Goal: Find specific page/section: Find specific page/section

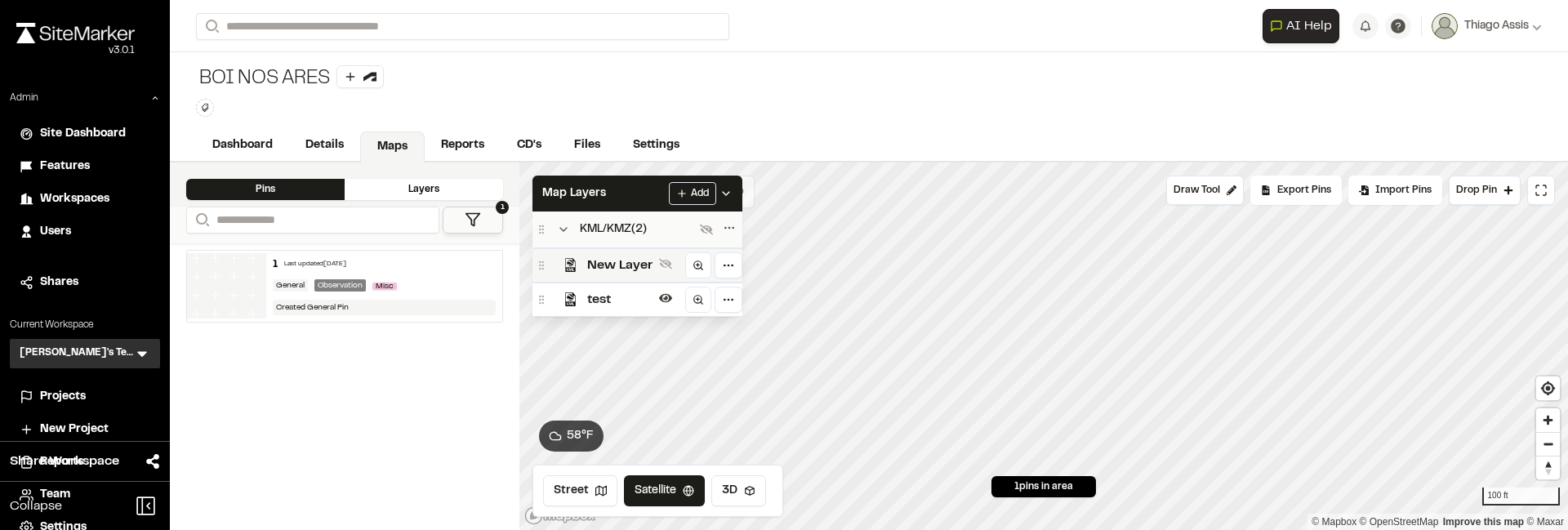
click at [611, 258] on span "New Layer" at bounding box center [620, 265] width 65 height 19
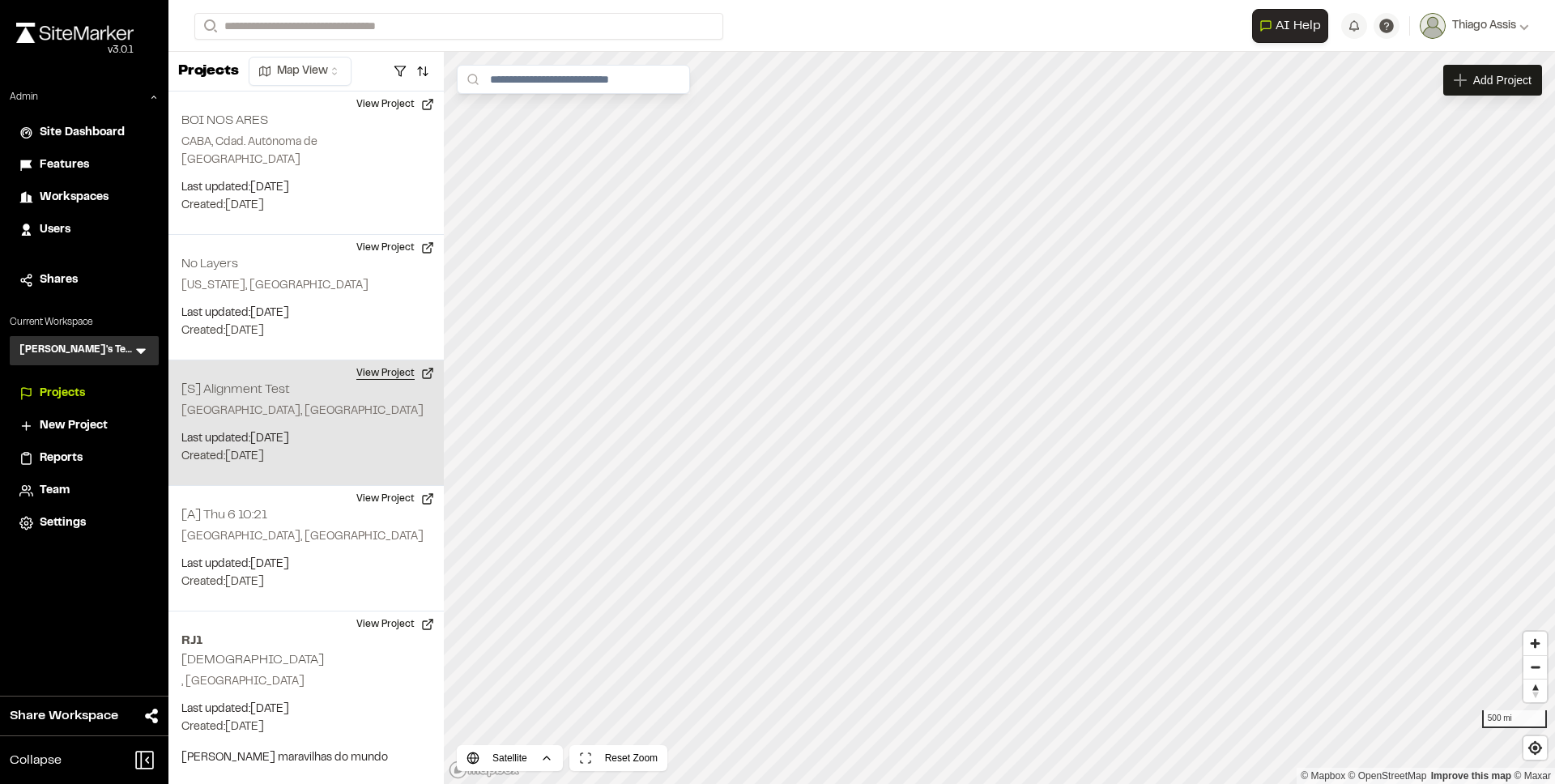
click at [369, 363] on button "View Project" at bounding box center [395, 373] width 97 height 26
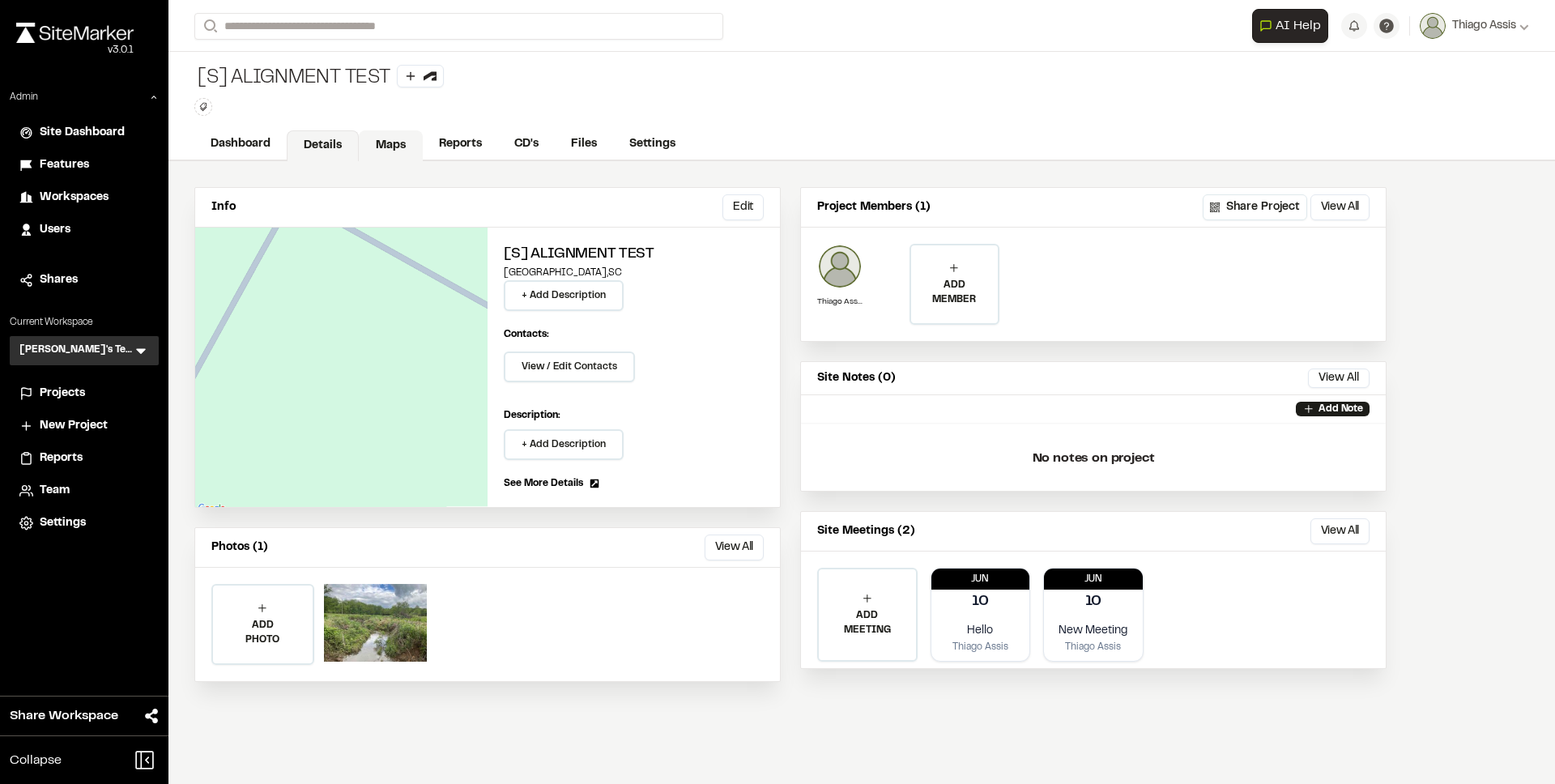
click at [403, 144] on link "Maps" at bounding box center [391, 145] width 64 height 30
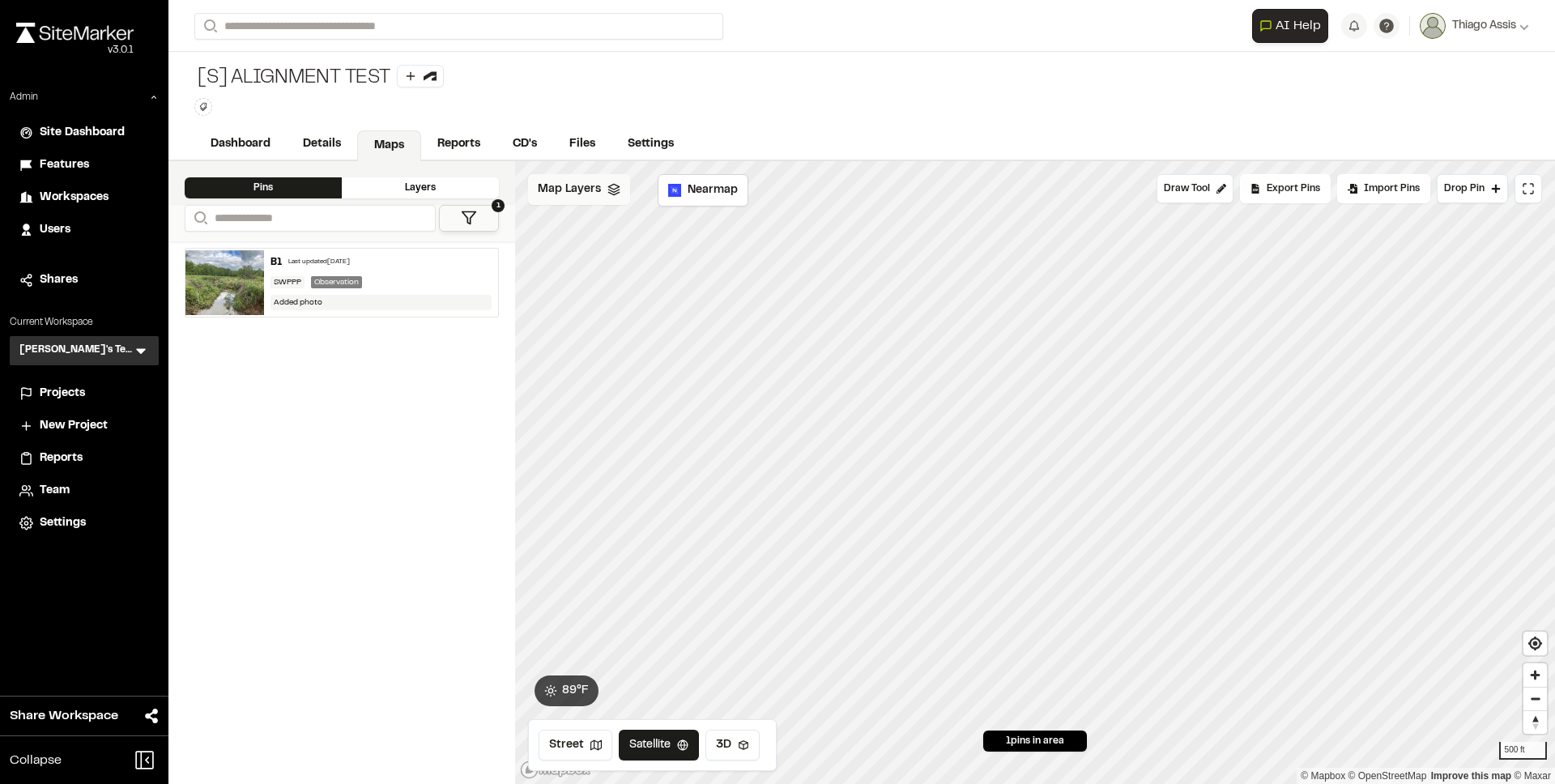
click at [585, 193] on span "Map Layers" at bounding box center [569, 189] width 63 height 18
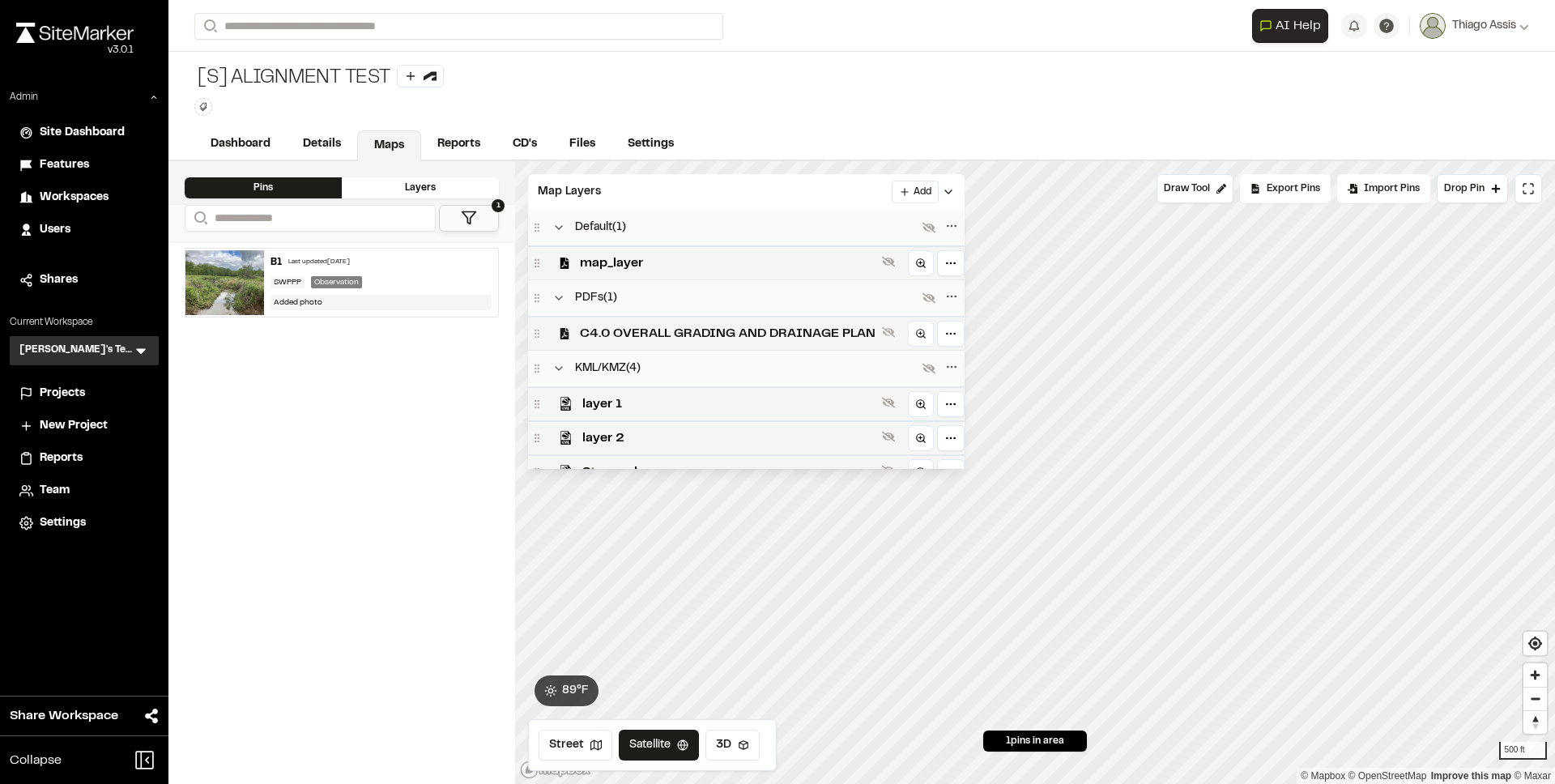
click at [628, 342] on div "C4.0 OVERALL GRADING AND DRAINAGE PLAN" at bounding box center [746, 333] width 436 height 34
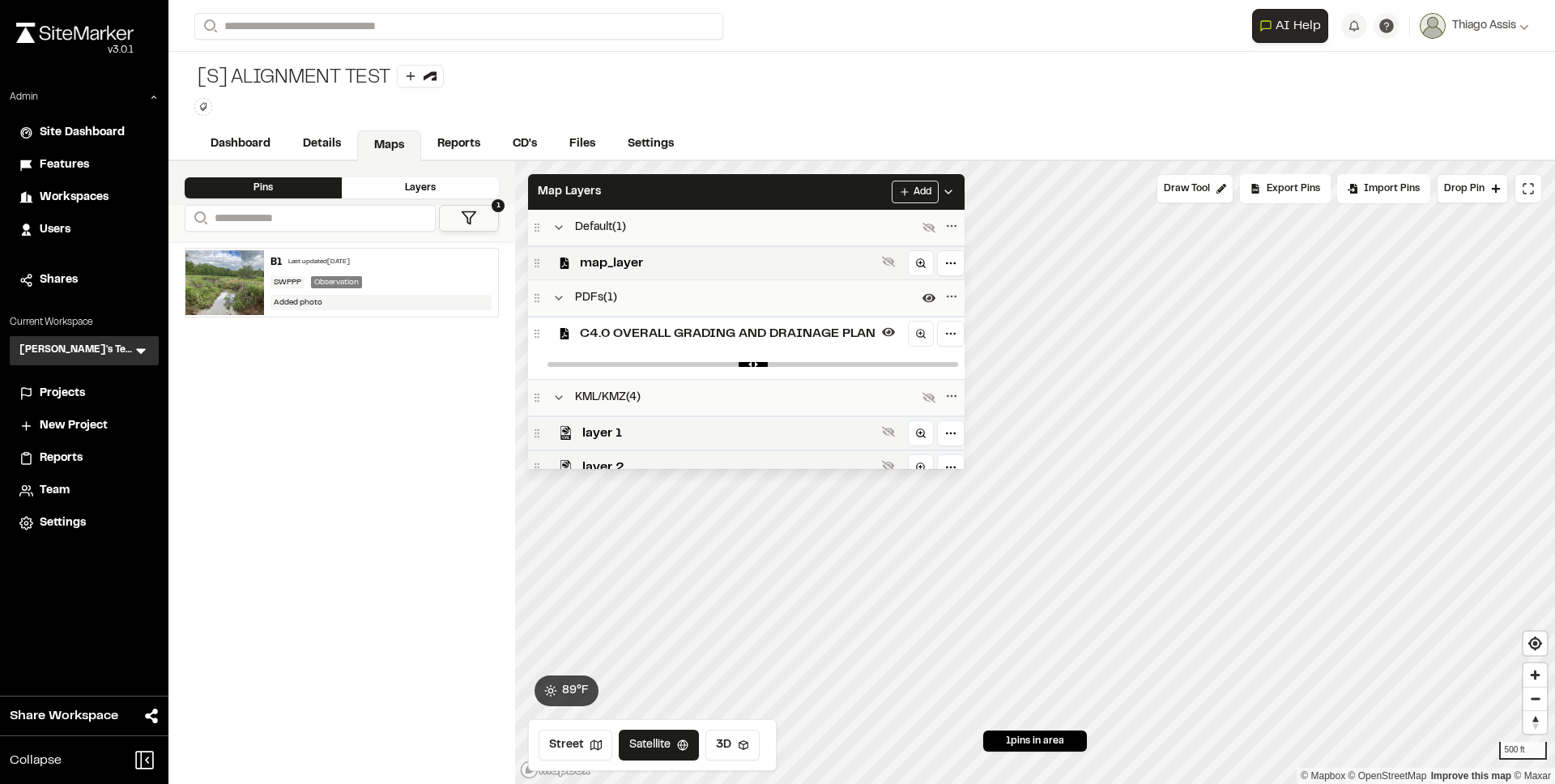
click at [634, 338] on span "C4.0 OVERALL GRADING AND DRAINAGE PLAN" at bounding box center [727, 334] width 296 height 19
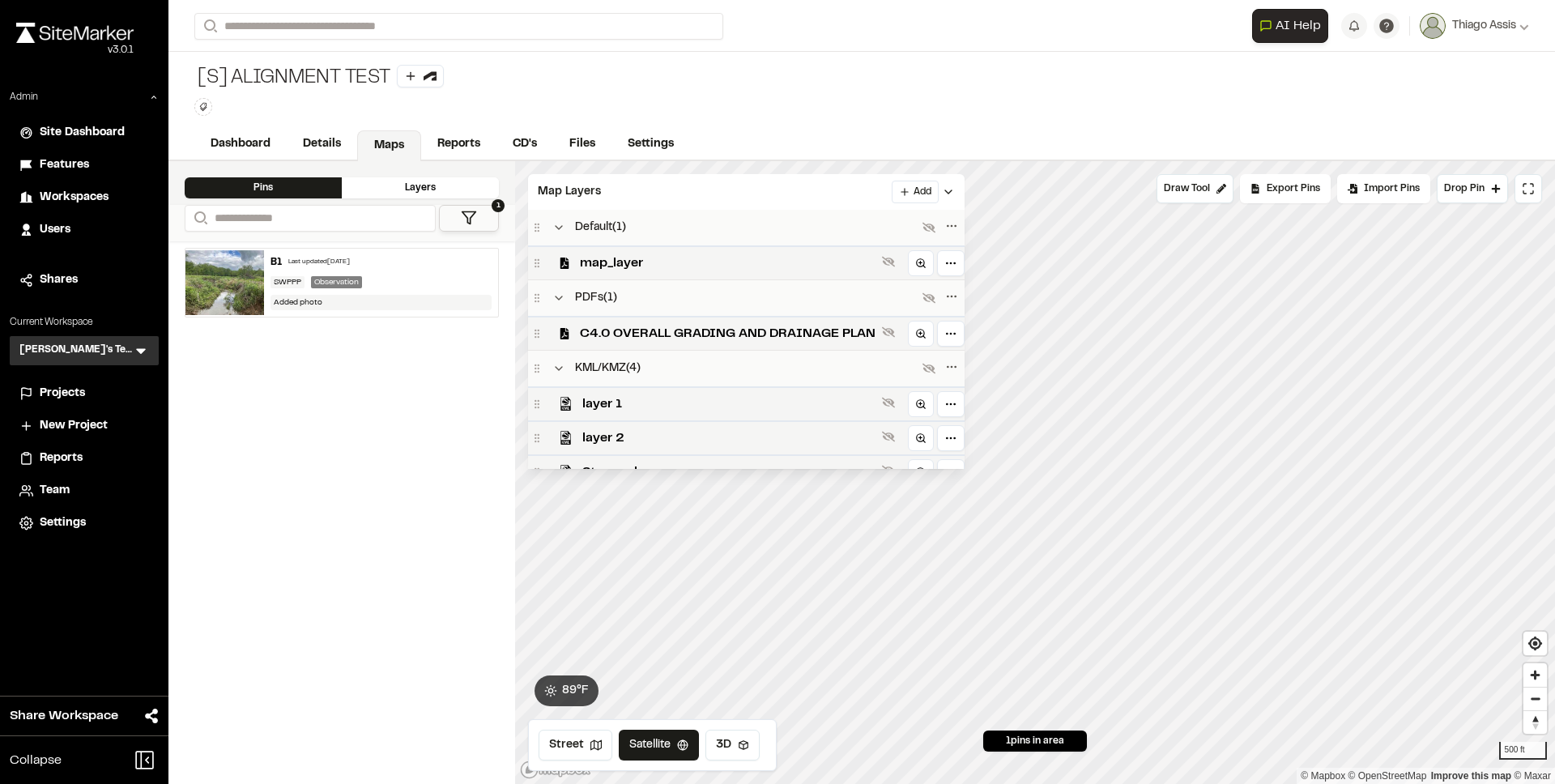
click at [634, 338] on span "C4.0 OVERALL GRADING AND DRAINAGE PLAN" at bounding box center [727, 334] width 296 height 19
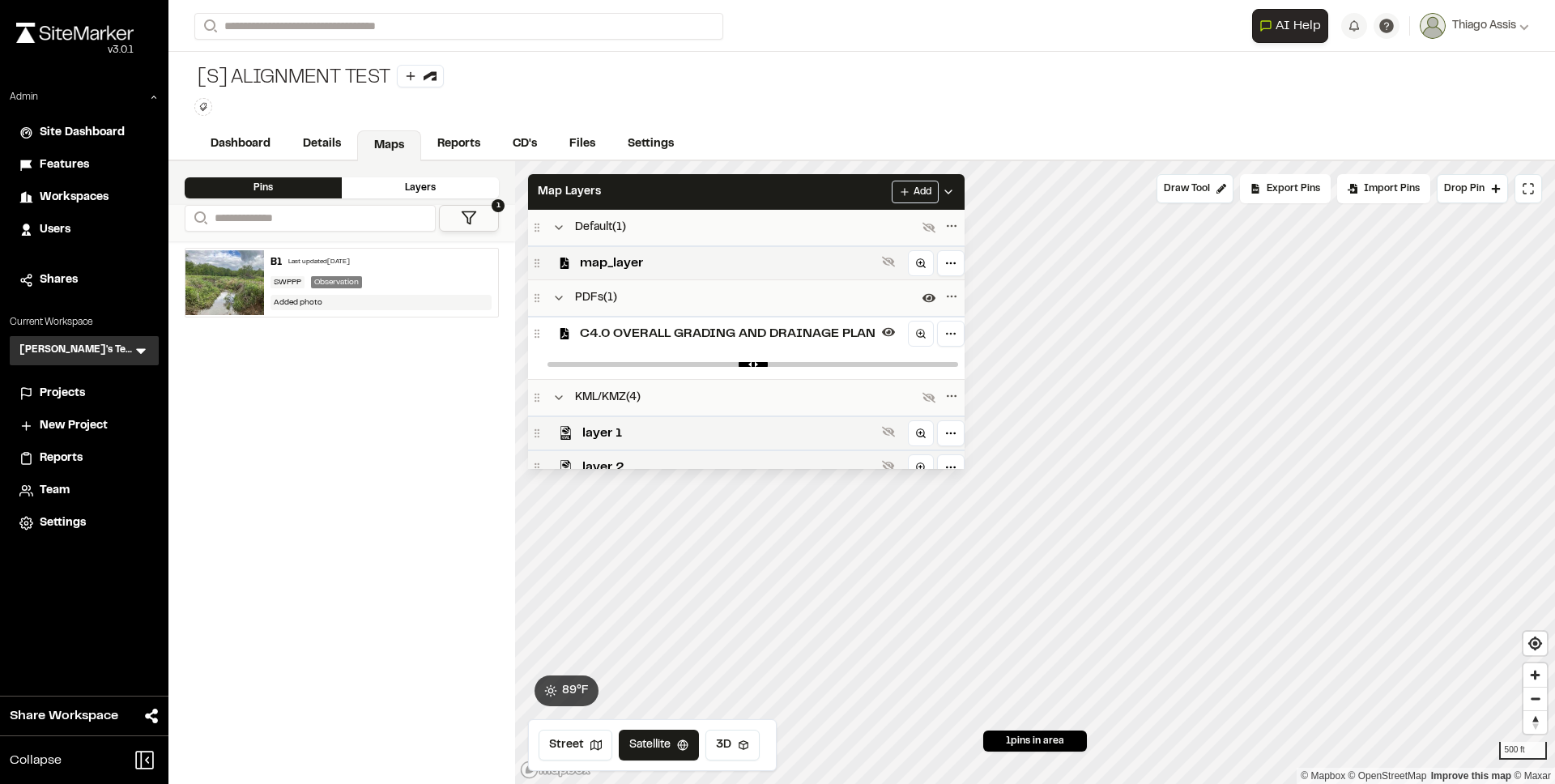
click at [634, 338] on span "C4.0 OVERALL GRADING AND DRAINAGE PLAN" at bounding box center [727, 334] width 296 height 19
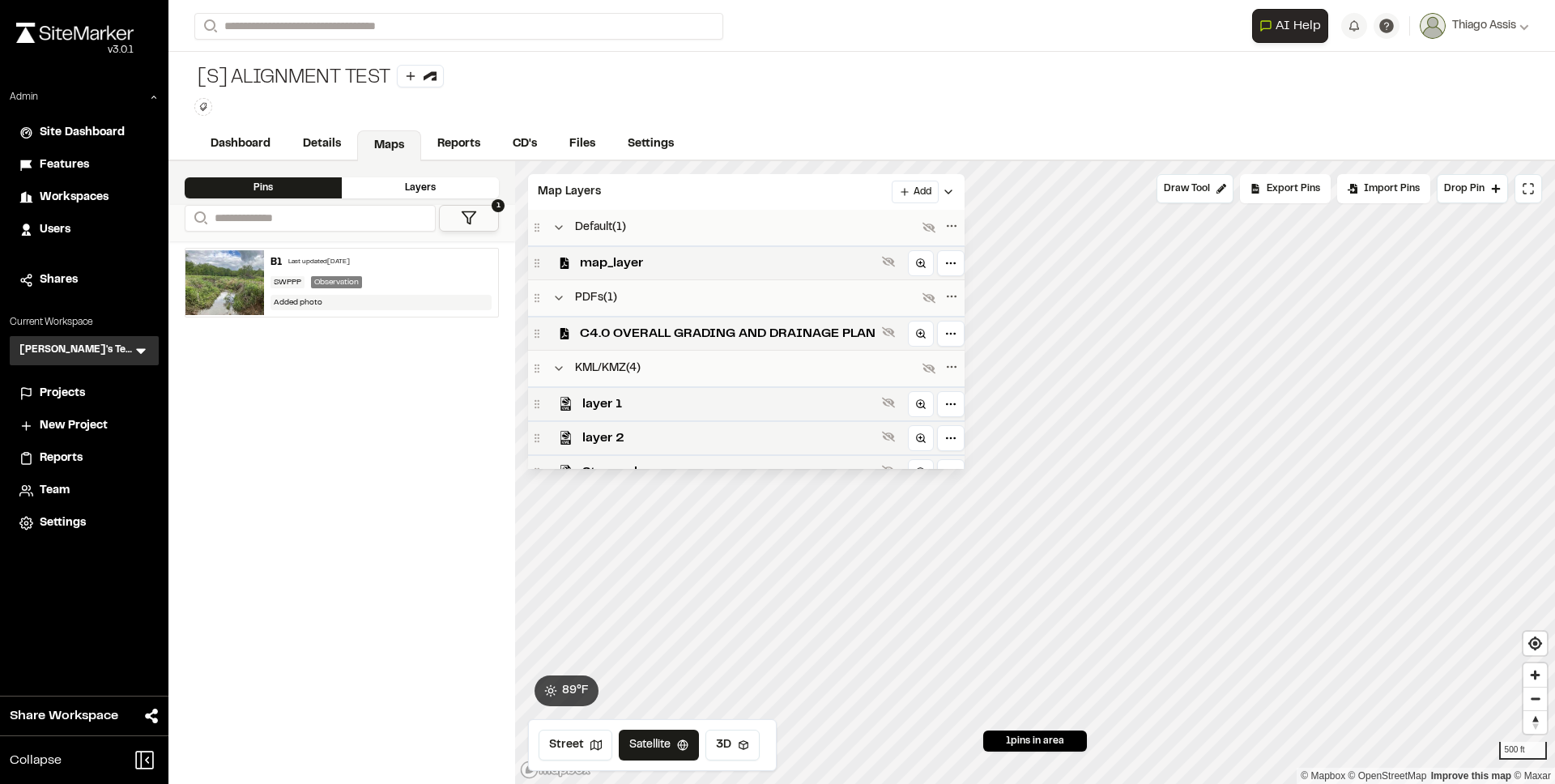
click at [634, 338] on span "C4.0 OVERALL GRADING AND DRAINAGE PLAN" at bounding box center [727, 334] width 296 height 19
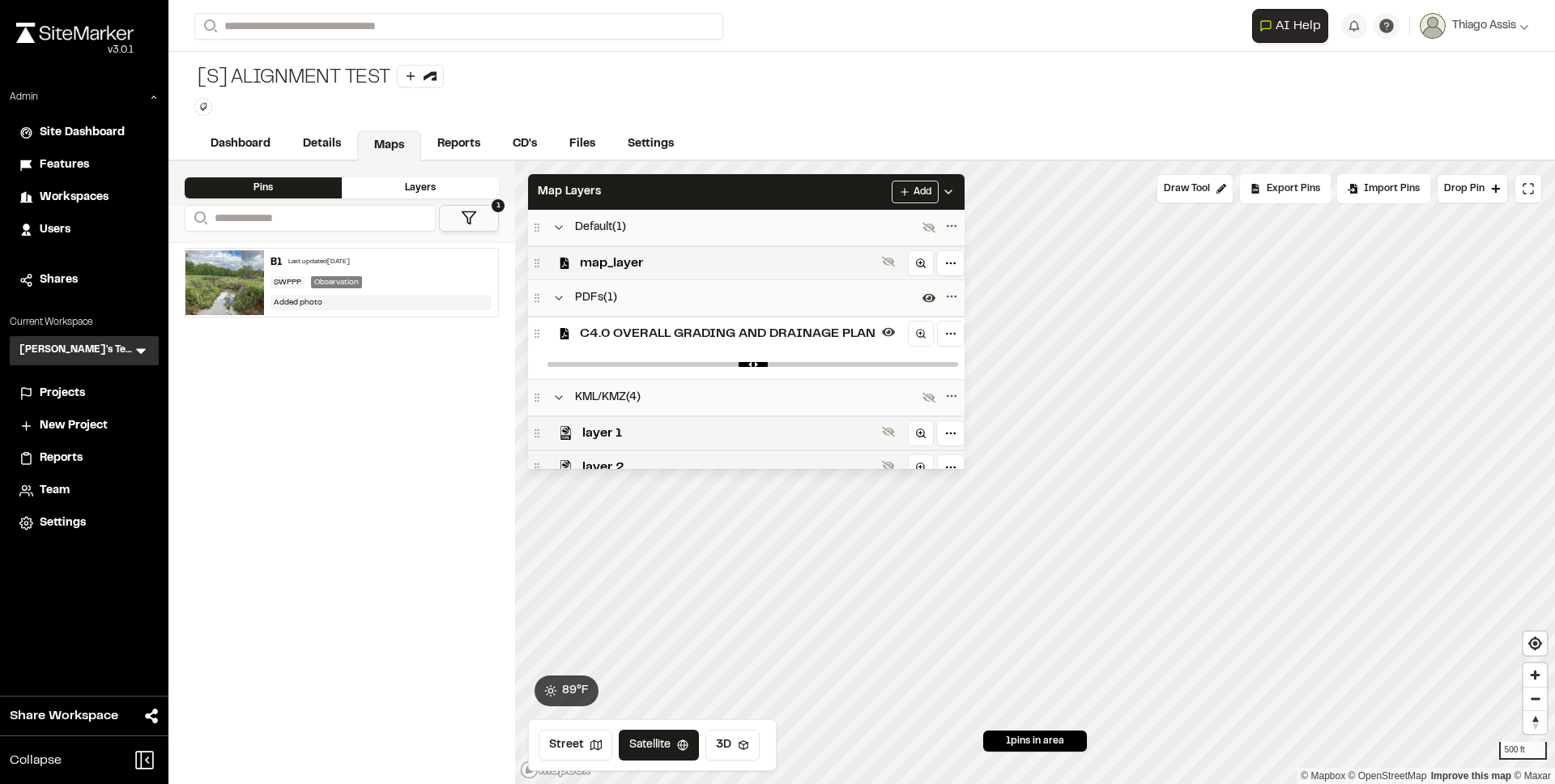
click at [634, 338] on span "C4.0 OVERALL GRADING AND DRAINAGE PLAN" at bounding box center [727, 334] width 296 height 19
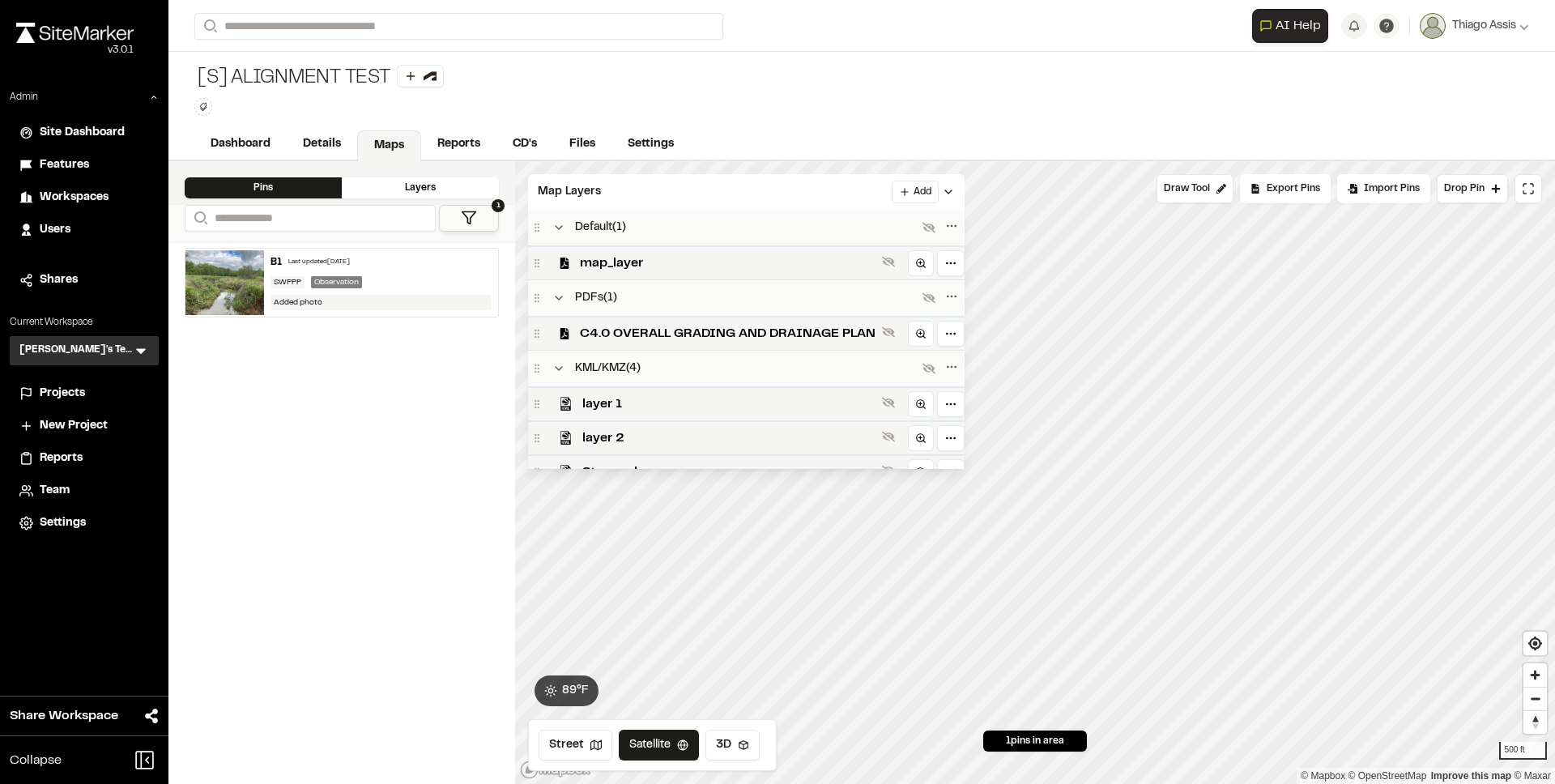
click at [634, 338] on span "C4.0 OVERALL GRADING AND DRAINAGE PLAN" at bounding box center [727, 334] width 296 height 19
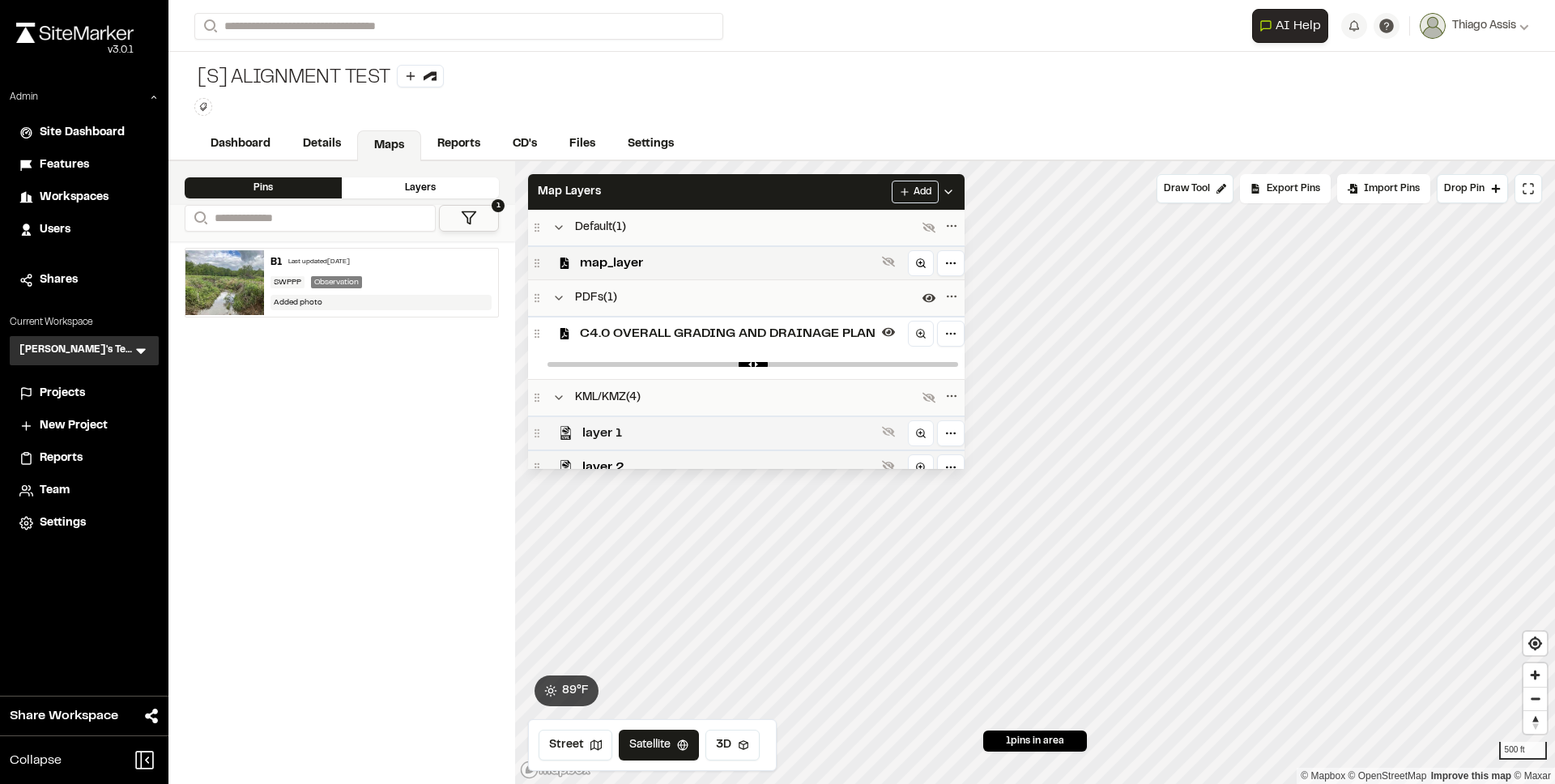
click at [720, 430] on span "layer 1" at bounding box center [729, 433] width 294 height 19
click at [720, 449] on div "layer 2" at bounding box center [746, 467] width 436 height 34
click at [397, 475] on div "B1 Last updated Jun 16, 2025 SWPPP Observation Added photo" at bounding box center [341, 512] width 347 height 543
